Goal: Navigation & Orientation: Find specific page/section

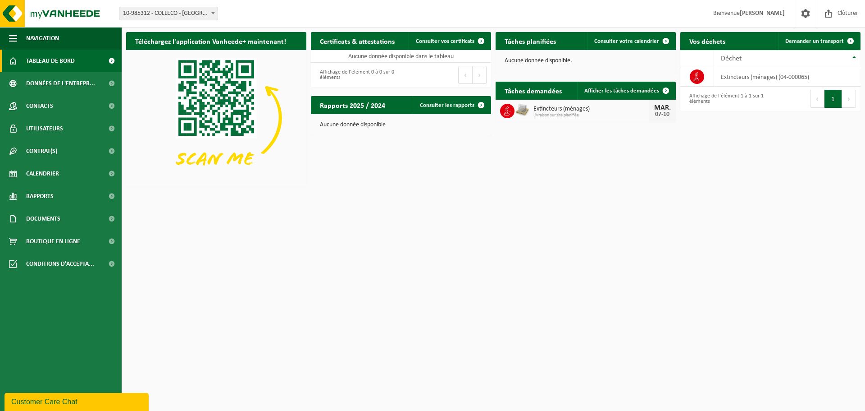
drag, startPoint x: 592, startPoint y: 114, endPoint x: 614, endPoint y: 110, distance: 22.0
click at [592, 114] on span "Livraison sur site planifiée" at bounding box center [591, 115] width 115 height 5
click at [668, 115] on div "07-10" at bounding box center [663, 114] width 18 height 6
click at [575, 116] on span "Livraison sur site planifiée" at bounding box center [591, 115] width 115 height 5
click at [764, 73] on td "extincteurs (ménages) (04-000065)" at bounding box center [787, 76] width 146 height 19
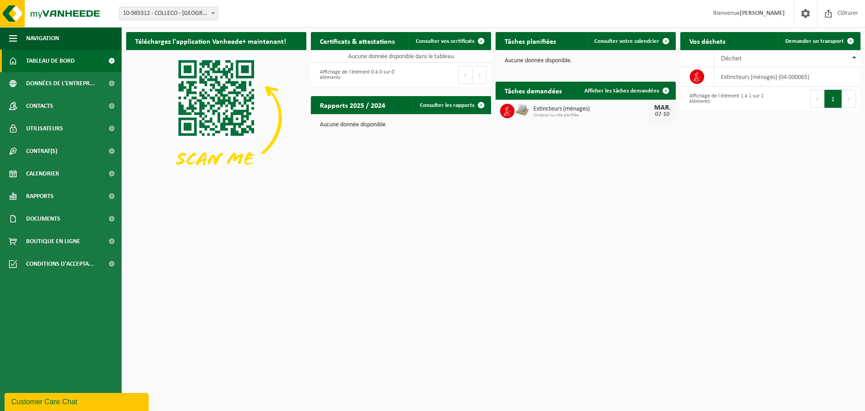
click at [515, 120] on div "Extincteurs (ménages) Livraison sur site planifiée MAR. 07-10" at bounding box center [586, 111] width 180 height 23
click at [616, 92] on span "Afficher les tâches demandées" at bounding box center [622, 91] width 75 height 6
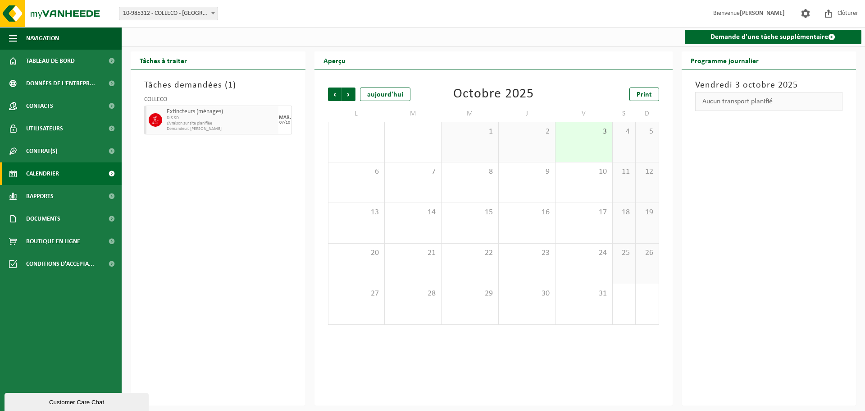
click at [243, 112] on span "Extincteurs (ménages)" at bounding box center [222, 111] width 110 height 7
click at [62, 79] on span "Données de l'entrepr..." at bounding box center [60, 83] width 69 height 23
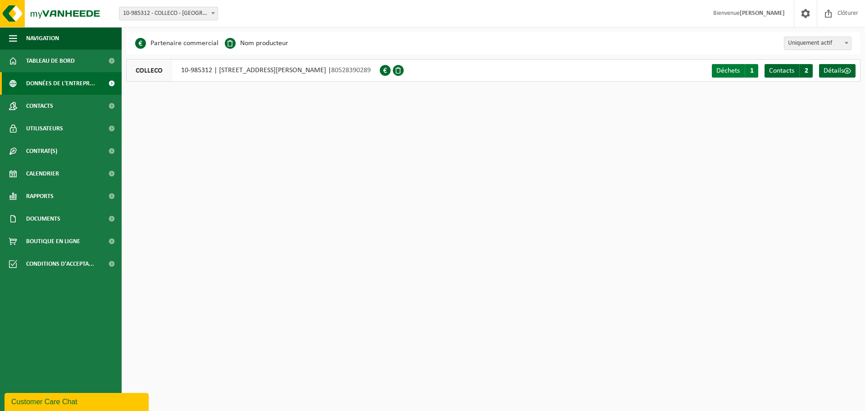
click at [751, 69] on span "1" at bounding box center [752, 71] width 14 height 14
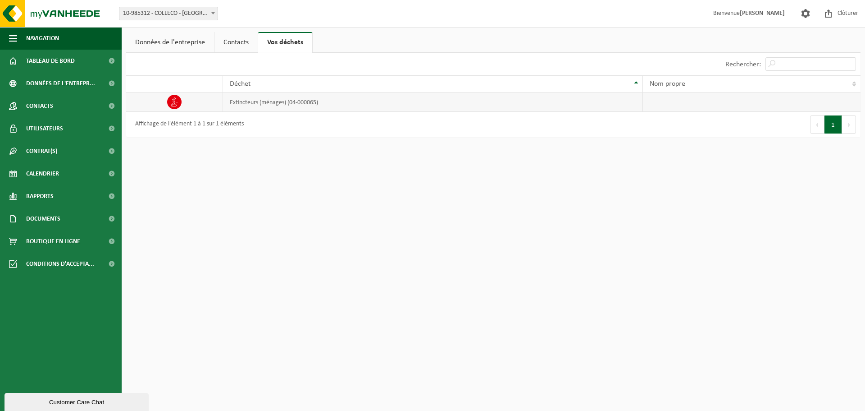
click at [261, 106] on td "extincteurs (ménages) (04-000065)" at bounding box center [433, 101] width 420 height 19
click at [39, 155] on span "Contrat(s)" at bounding box center [41, 151] width 31 height 23
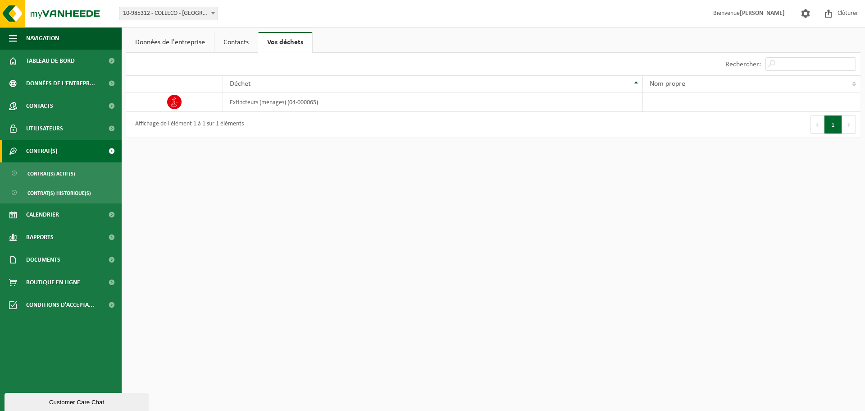
click at [80, 142] on link "Contrat(s)" at bounding box center [61, 151] width 122 height 23
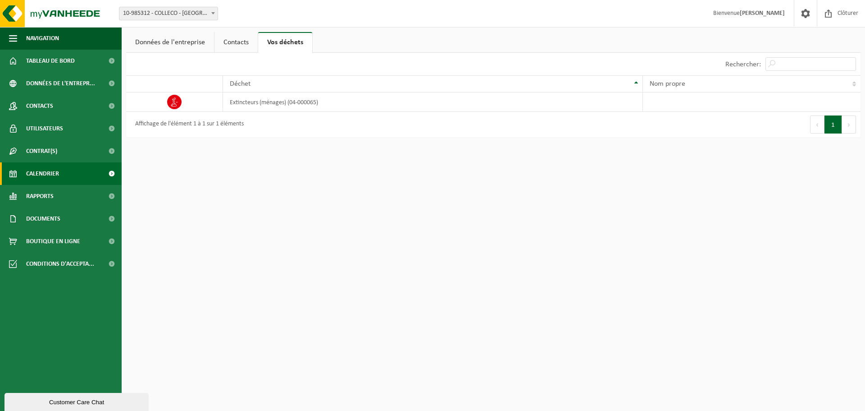
click at [80, 175] on link "Calendrier" at bounding box center [61, 173] width 122 height 23
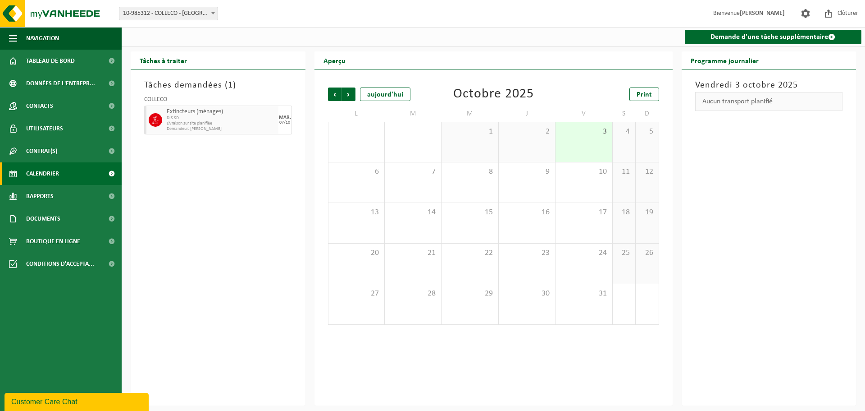
click at [230, 119] on span "DIS SD" at bounding box center [222, 117] width 110 height 5
click at [65, 191] on link "Rapports" at bounding box center [61, 196] width 122 height 23
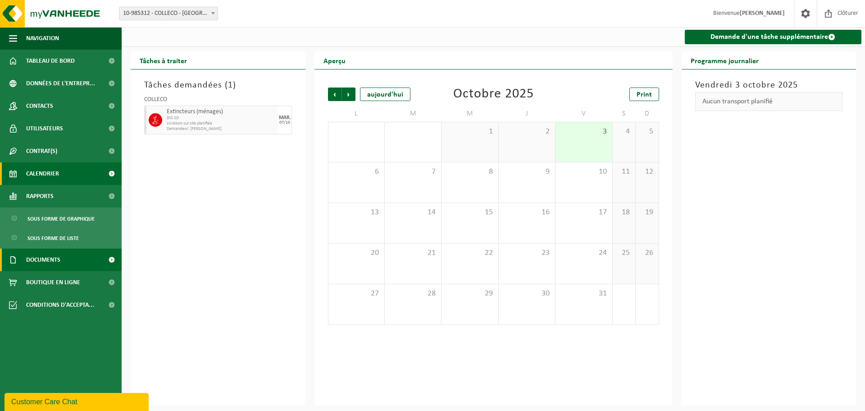
click at [76, 257] on link "Documents" at bounding box center [61, 259] width 122 height 23
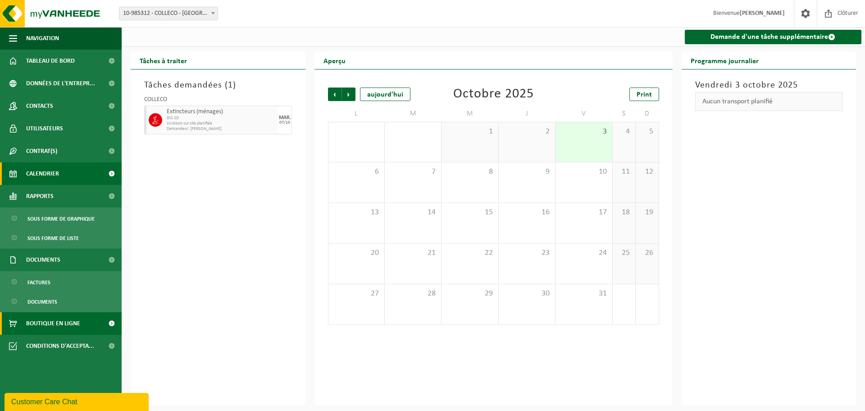
click at [68, 328] on span "Boutique en ligne" at bounding box center [53, 323] width 54 height 23
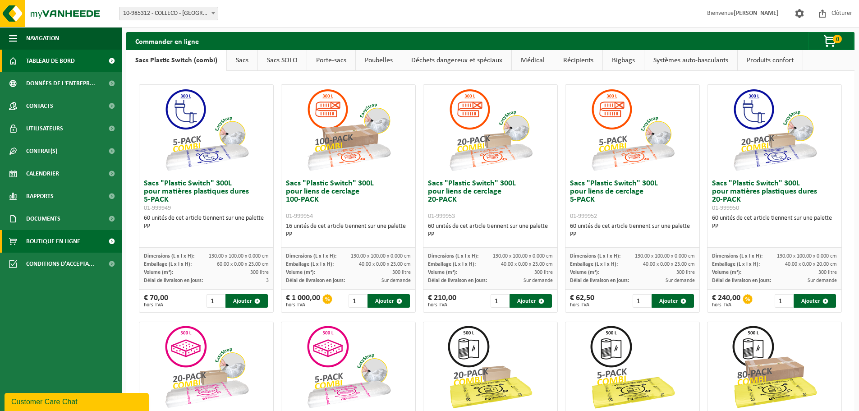
click at [25, 69] on link "Tableau de bord" at bounding box center [61, 61] width 122 height 23
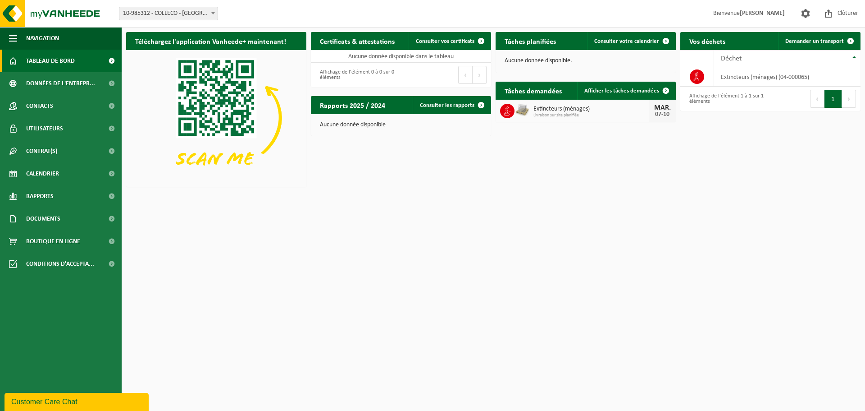
click at [586, 110] on span "Extincteurs (ménages)" at bounding box center [591, 108] width 115 height 7
click at [623, 225] on html "Site: 10-985312 - COLLECO - GAUCHY 10-985312 - COLLECO - GAUCHY Bienvenue EMMAN…" at bounding box center [432, 205] width 865 height 411
